Goal: Go to known website: Go to known website

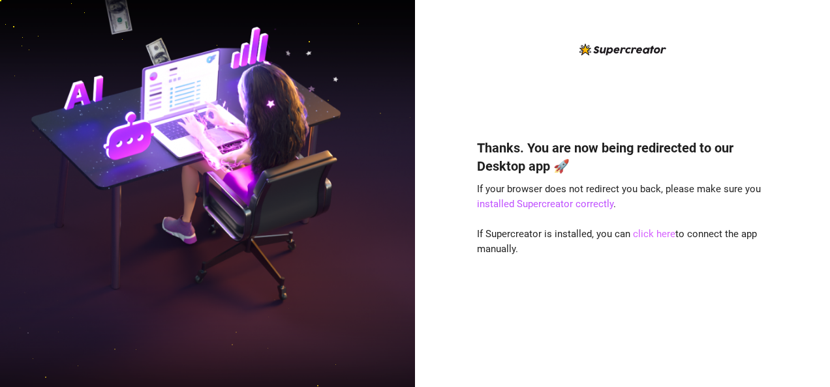
click at [643, 236] on link "click here" at bounding box center [654, 234] width 42 height 12
click at [662, 231] on link "click here" at bounding box center [654, 234] width 42 height 12
click at [656, 233] on link "click here" at bounding box center [654, 234] width 42 height 12
